Goal: Task Accomplishment & Management: Complete application form

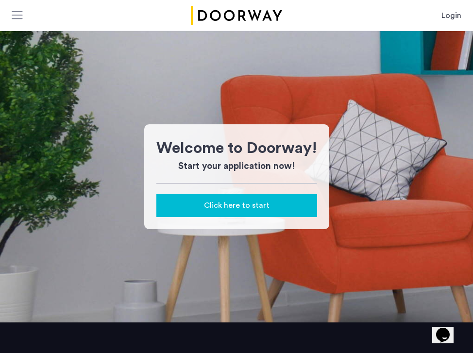
click at [443, 19] on link "Login" at bounding box center [451, 16] width 20 height 12
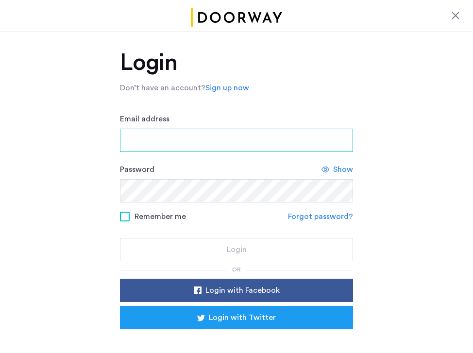
click at [191, 136] on input "Email address" at bounding box center [236, 140] width 233 height 23
type input "**********"
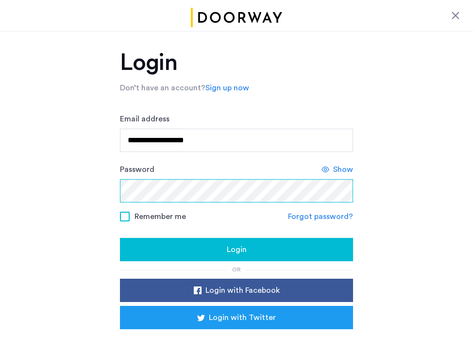
click at [120, 238] on button "Login" at bounding box center [236, 249] width 233 height 23
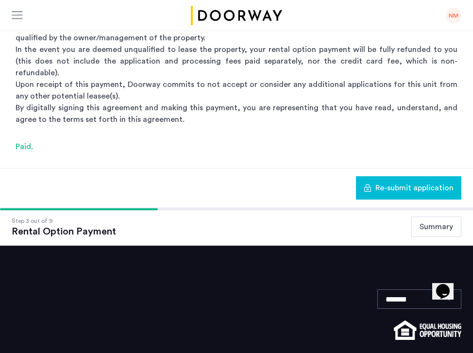
scroll to position [279, 0]
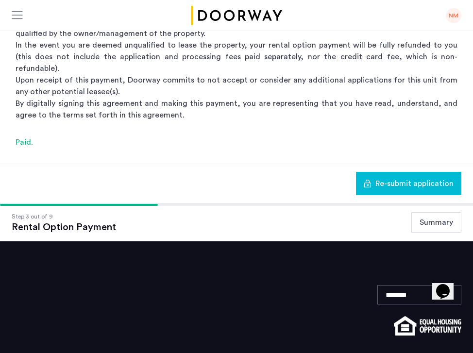
click at [432, 212] on button "Summary" at bounding box center [436, 222] width 50 height 20
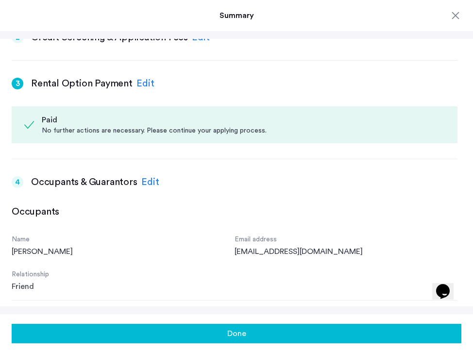
scroll to position [0, 0]
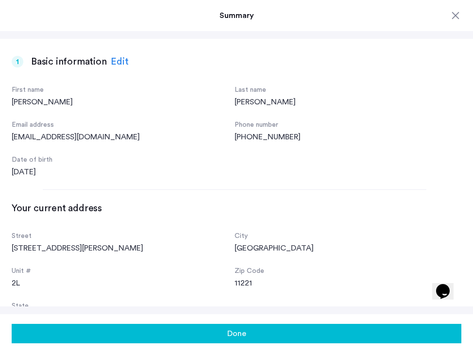
click at [456, 19] on div at bounding box center [456, 16] width 12 height 12
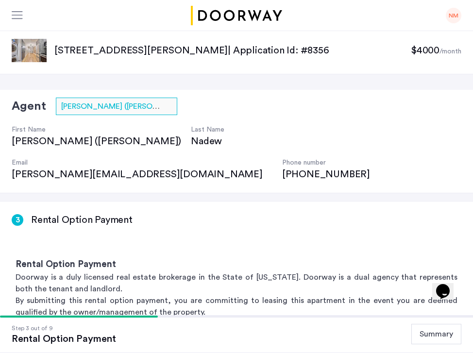
click at [439, 50] on sub "/month" at bounding box center [450, 51] width 22 height 7
click at [451, 18] on div "NM" at bounding box center [454, 16] width 16 height 16
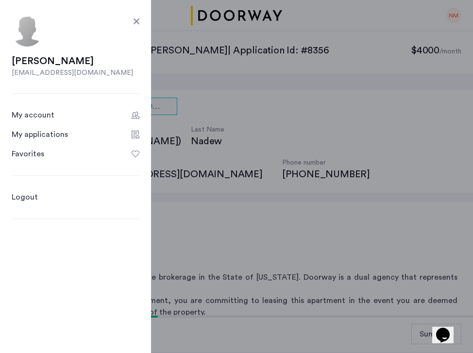
click at [66, 135] on div "My applications" at bounding box center [40, 135] width 56 height 12
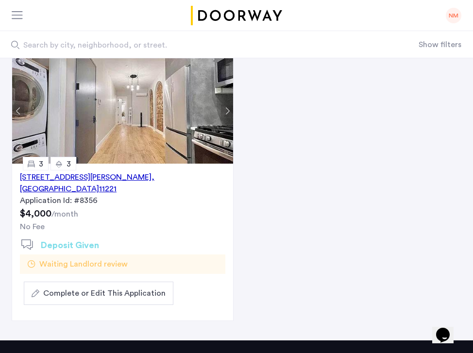
scroll to position [89, 0]
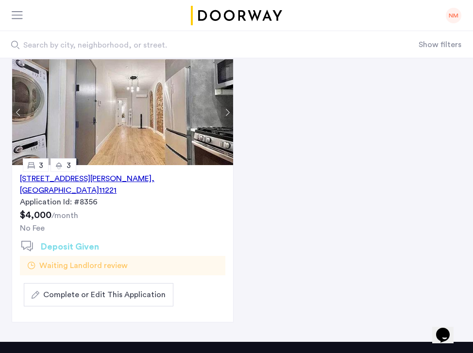
click at [83, 260] on span "Waiting Landlord review" at bounding box center [83, 266] width 88 height 12
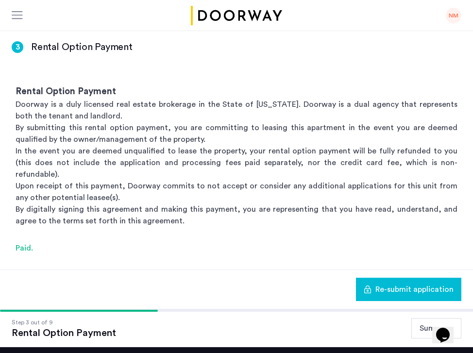
scroll to position [184, 0]
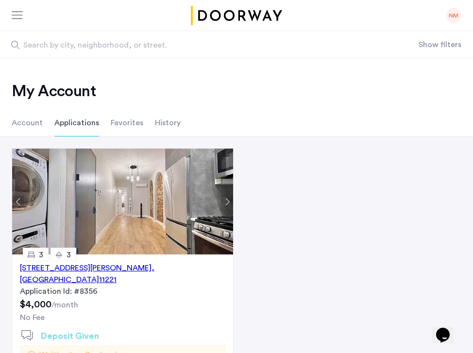
click at [456, 12] on div "NM" at bounding box center [454, 16] width 16 height 16
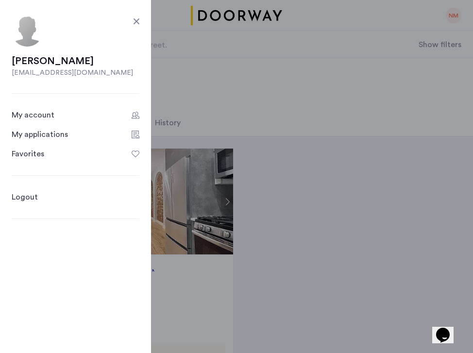
click at [31, 193] on link "Logout" at bounding box center [25, 197] width 26 height 12
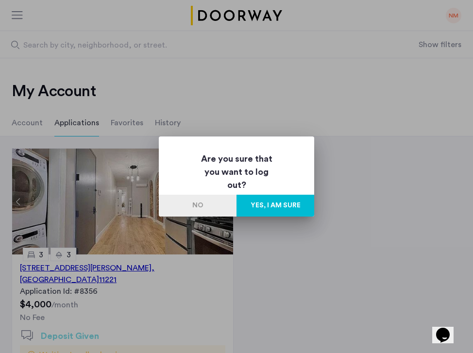
click at [291, 204] on button "Yes, I am sure" at bounding box center [275, 206] width 78 height 22
